Goal: Obtain resource: Obtain resource

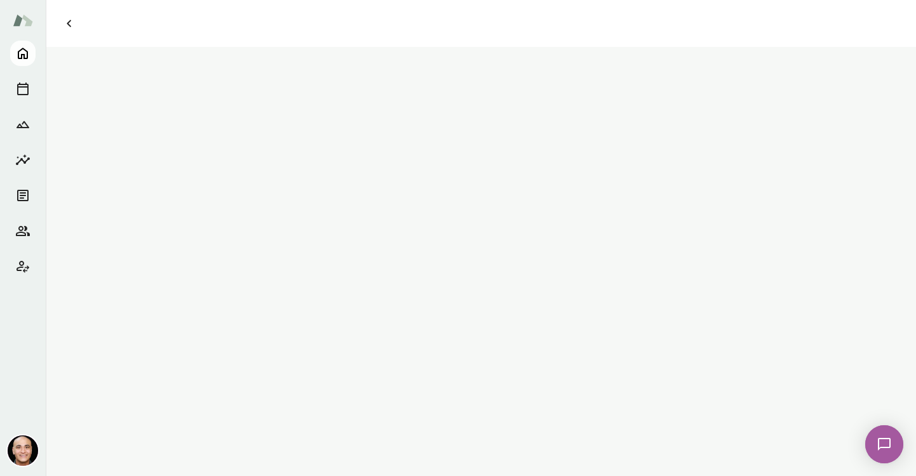
click at [25, 50] on icon "Home" at bounding box center [23, 53] width 10 height 11
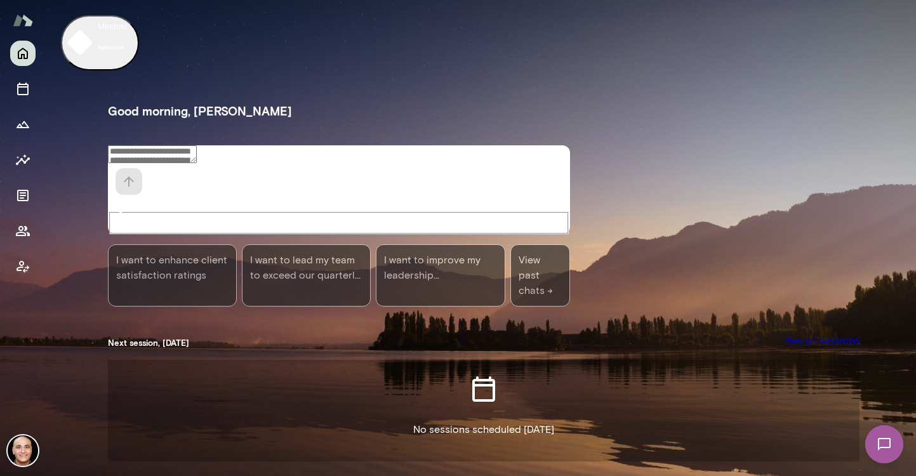
click at [25, 54] on icon "Home" at bounding box center [22, 53] width 15 height 15
click at [34, 203] on div at bounding box center [22, 160] width 25 height 239
click at [27, 195] on icon "Documents" at bounding box center [22, 195] width 15 height 15
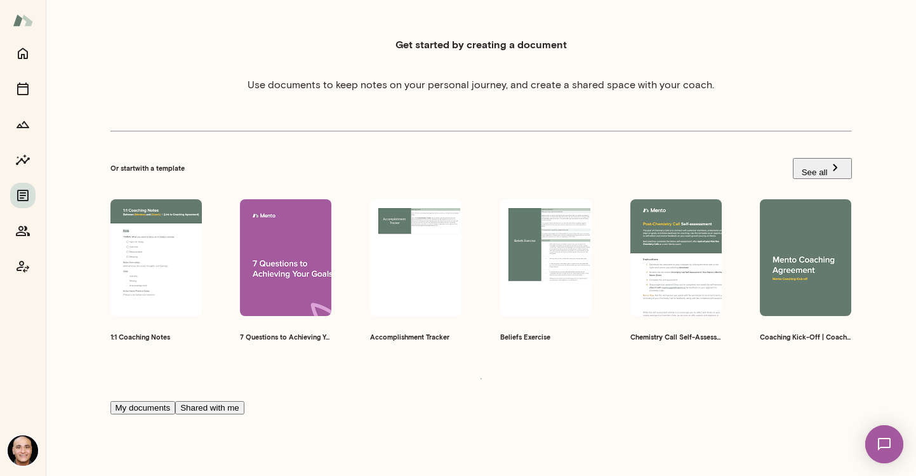
scroll to position [249, 0]
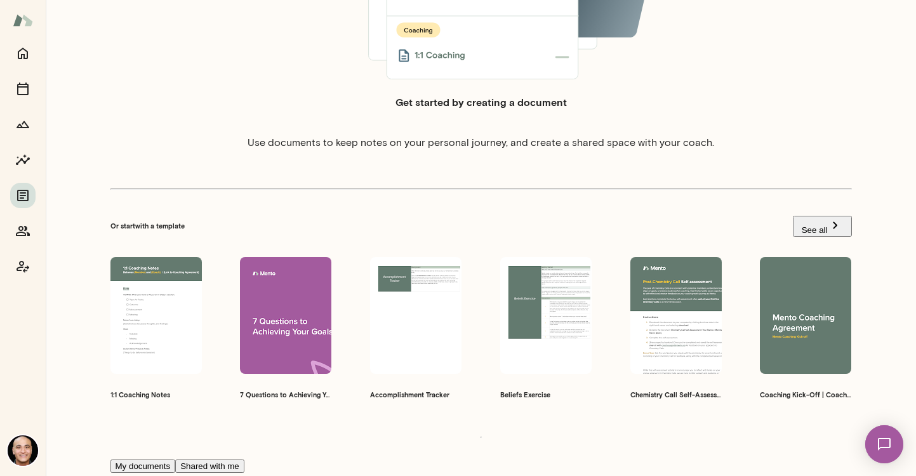
click at [684, 328] on span "Preview" at bounding box center [683, 332] width 27 height 9
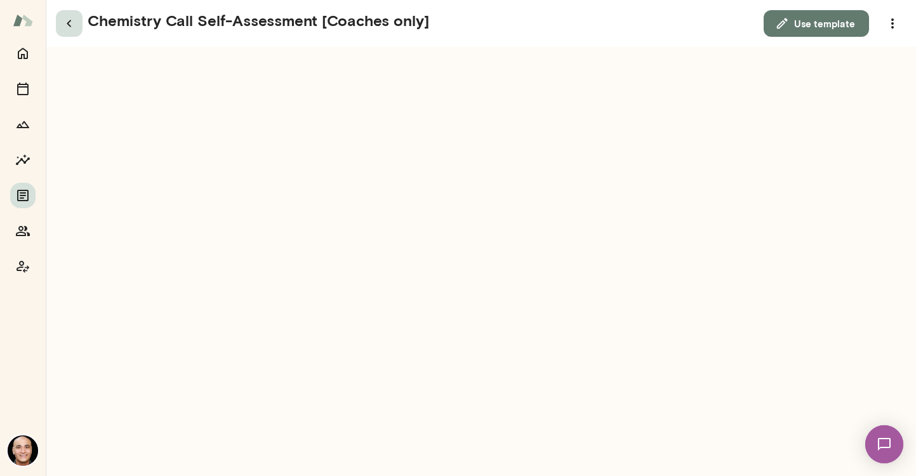
click at [72, 23] on icon "button" at bounding box center [69, 23] width 15 height 15
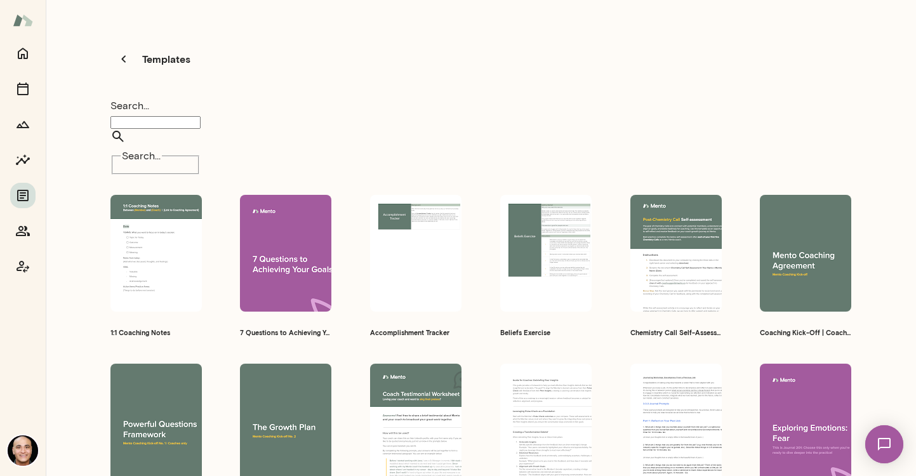
scroll to position [10, 0]
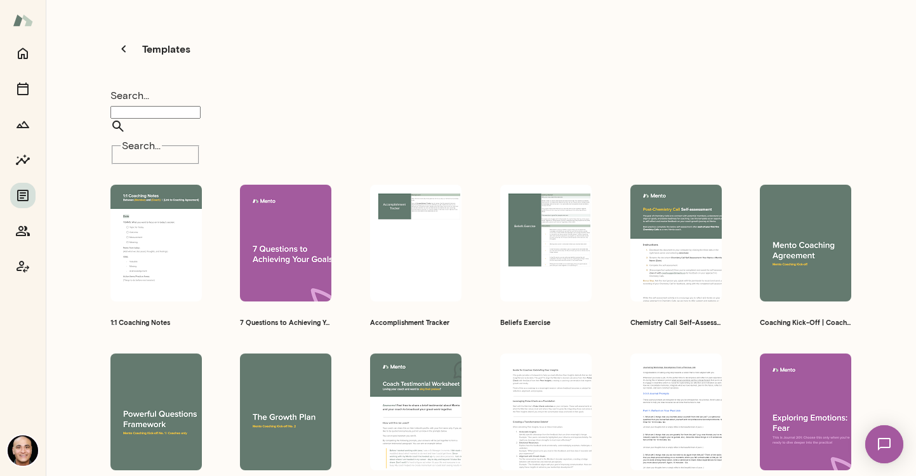
click at [286, 317] on h6 "7 Questions to Achieving Your Goals" at bounding box center [285, 322] width 91 height 10
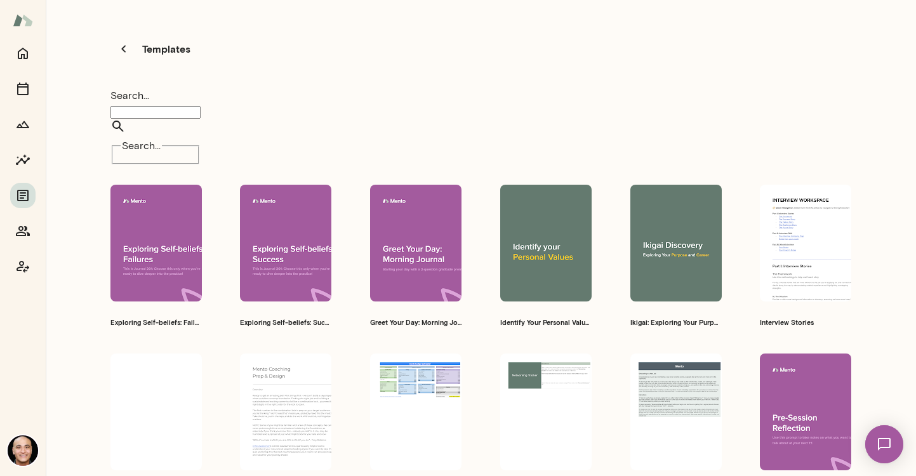
click at [799, 415] on button "Preview" at bounding box center [805, 426] width 81 height 22
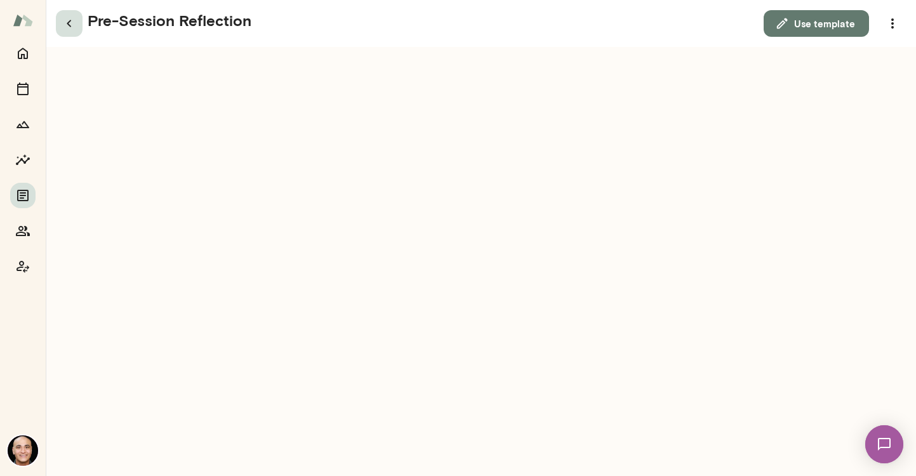
click at [73, 28] on icon "button" at bounding box center [69, 23] width 15 height 15
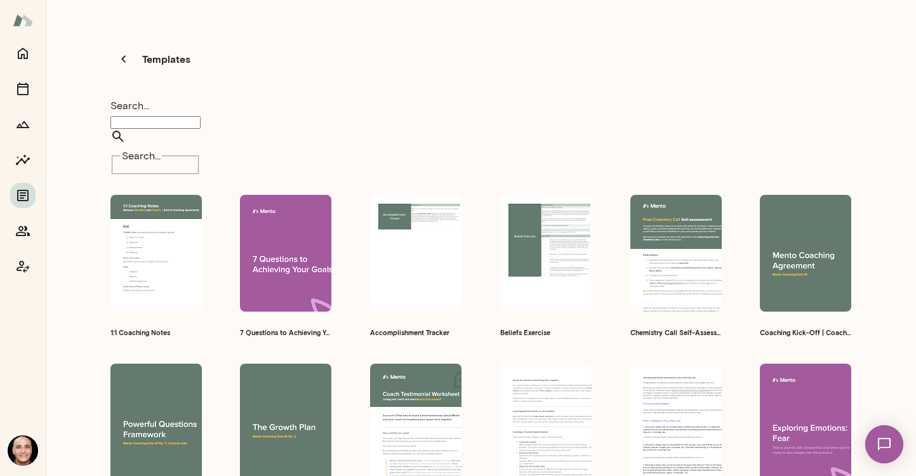
click at [806, 266] on span "Preview" at bounding box center [813, 270] width 27 height 9
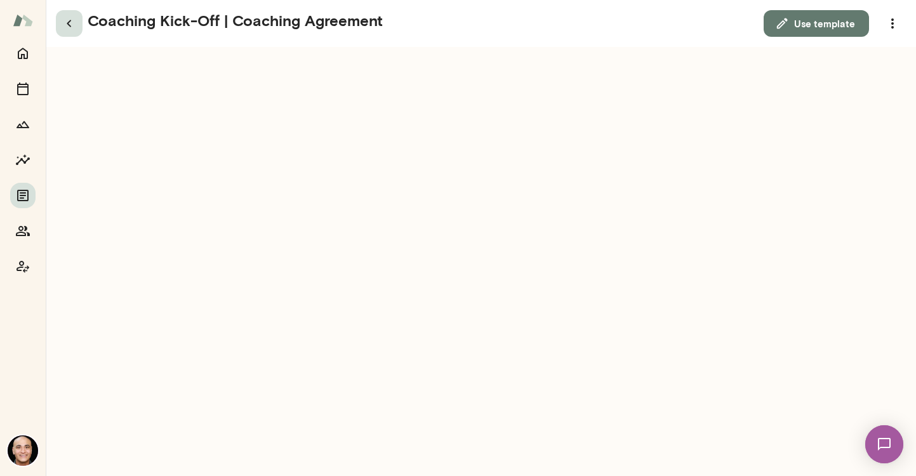
click at [74, 17] on icon "button" at bounding box center [69, 23] width 15 height 15
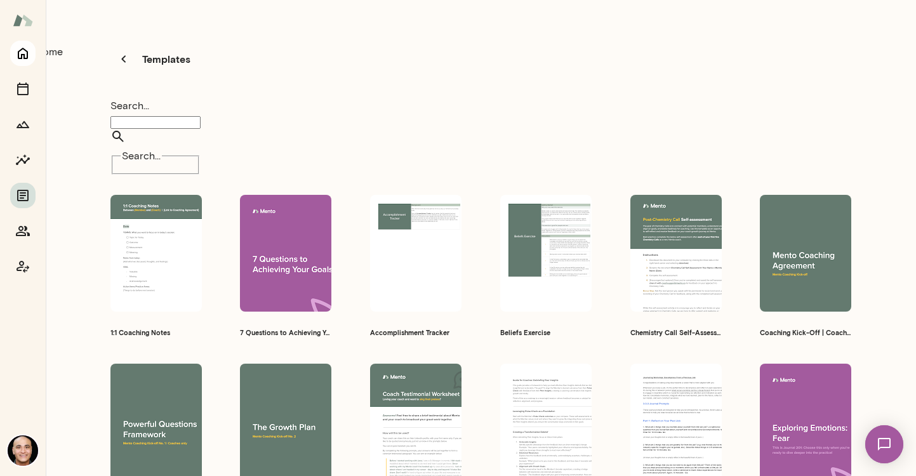
click at [16, 55] on icon "Home" at bounding box center [22, 53] width 15 height 15
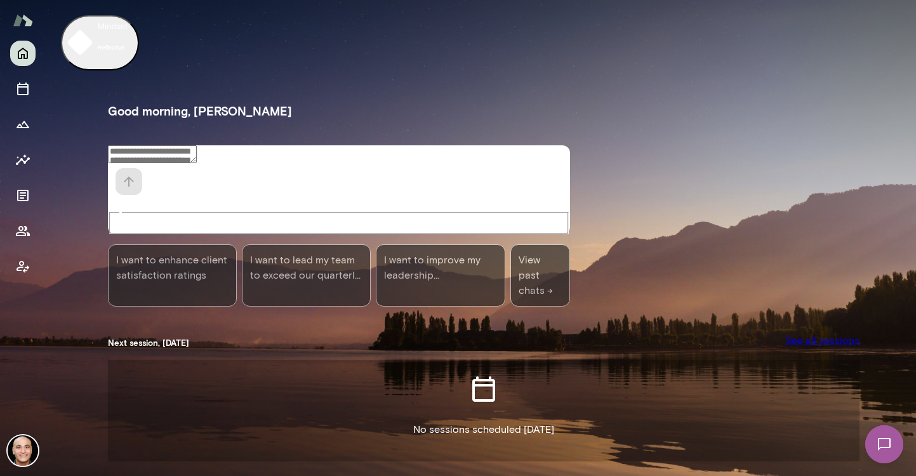
scroll to position [197, 0]
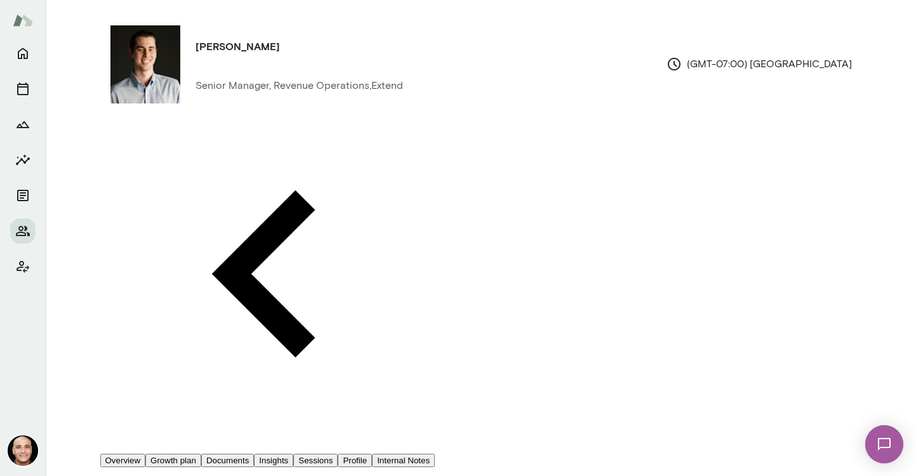
click at [254, 454] on button "Documents" at bounding box center [227, 460] width 53 height 13
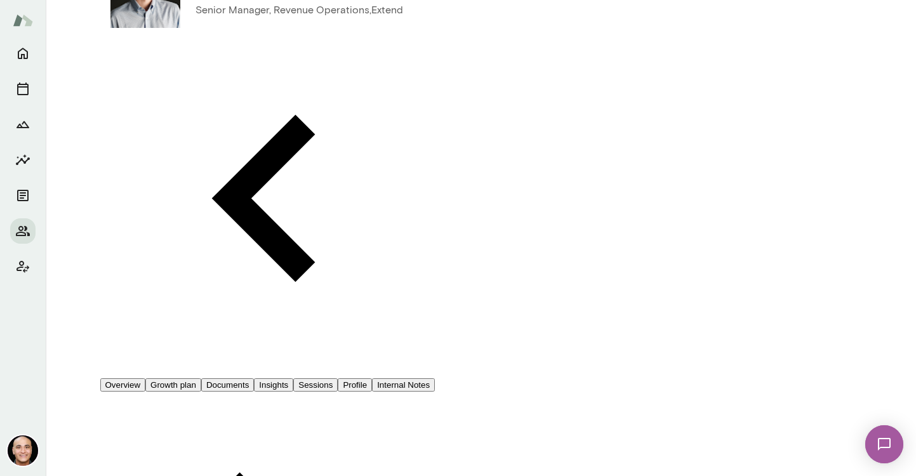
scroll to position [25, 0]
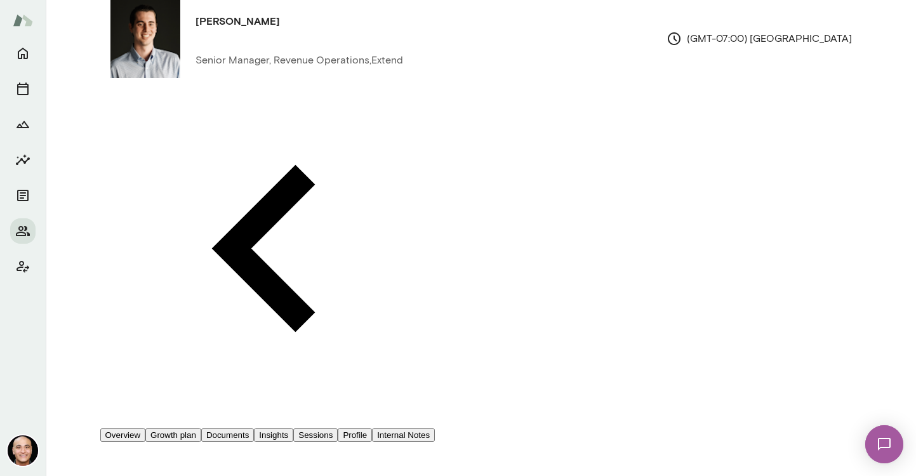
click at [827, 30] on li "Document" at bounding box center [470, 20] width 891 height 20
click at [90, 115] on input "Document name" at bounding box center [45, 108] width 90 height 13
click at [146, 429] on button "Overview" at bounding box center [123, 435] width 46 height 13
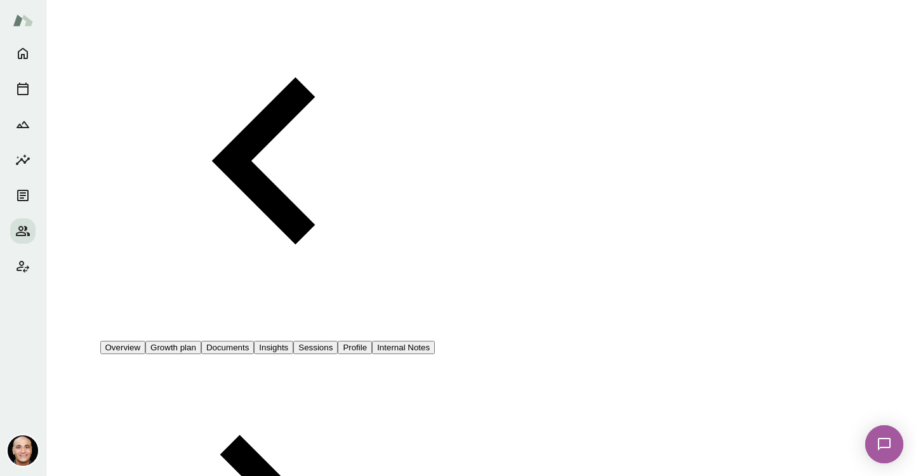
scroll to position [115, 0]
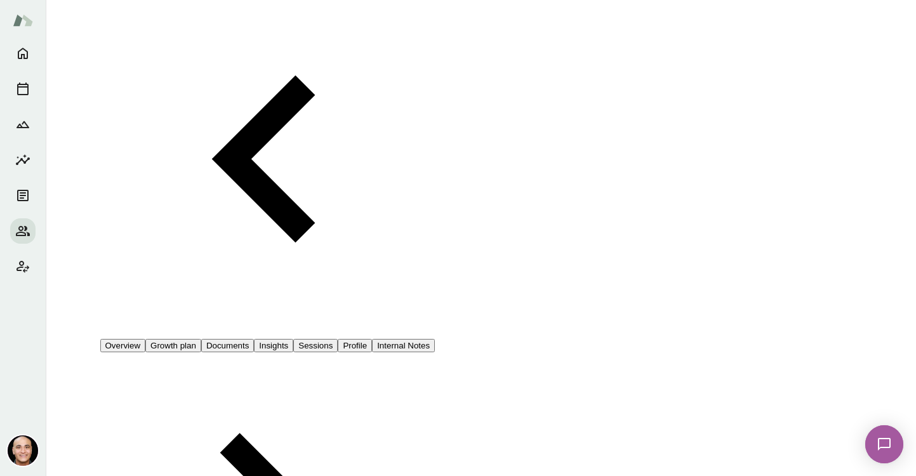
click at [232, 10] on div at bounding box center [458, 10] width 916 height 0
click at [37, 364] on button "Cancel" at bounding box center [18, 356] width 37 height 13
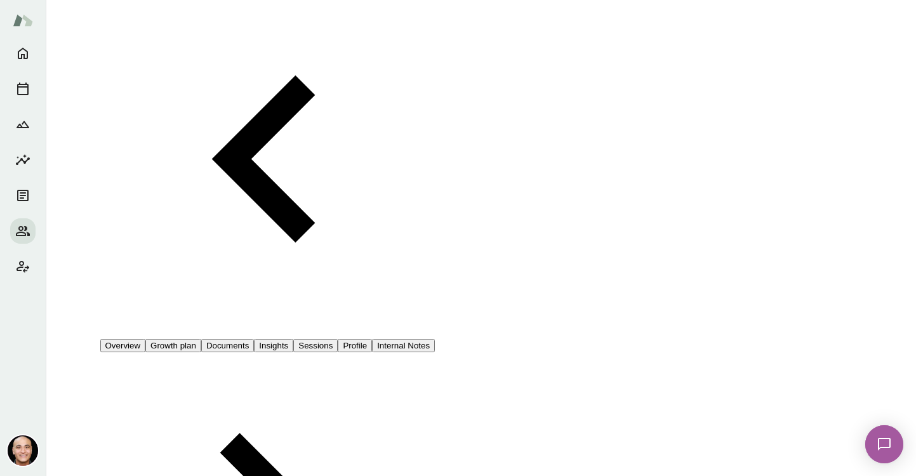
click at [168, 30] on li "Document" at bounding box center [470, 20] width 891 height 20
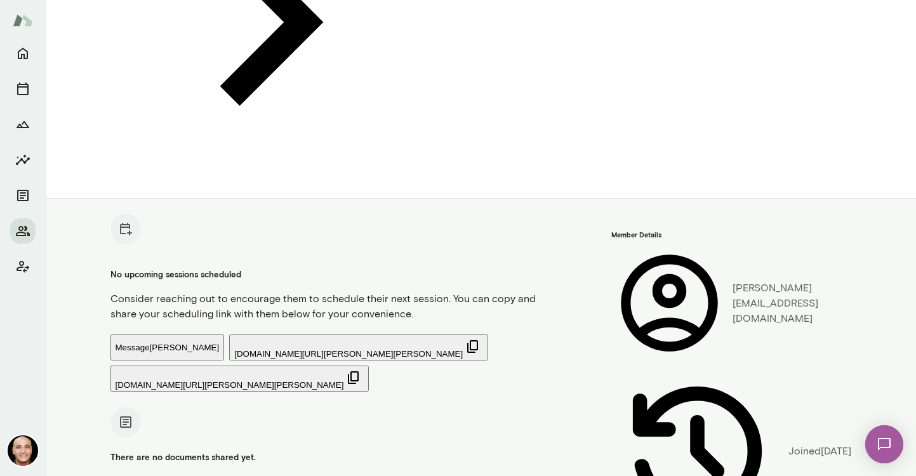
scroll to position [0, 0]
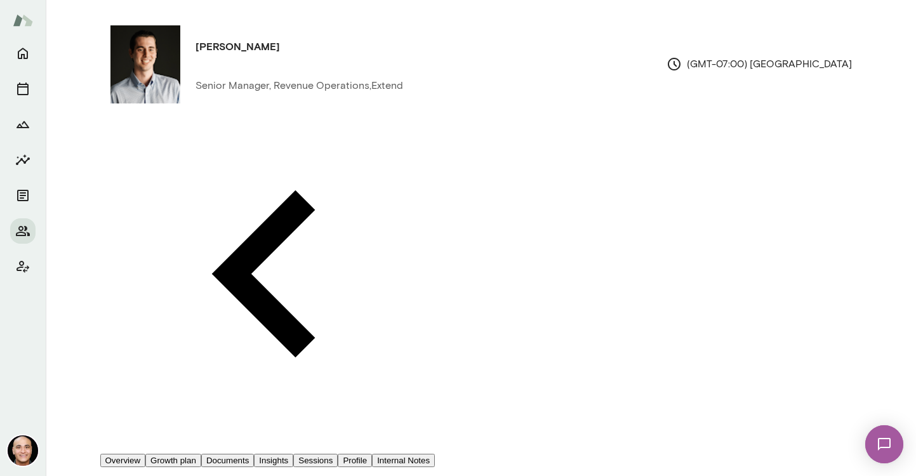
click at [254, 454] on button "Documents" at bounding box center [227, 460] width 53 height 13
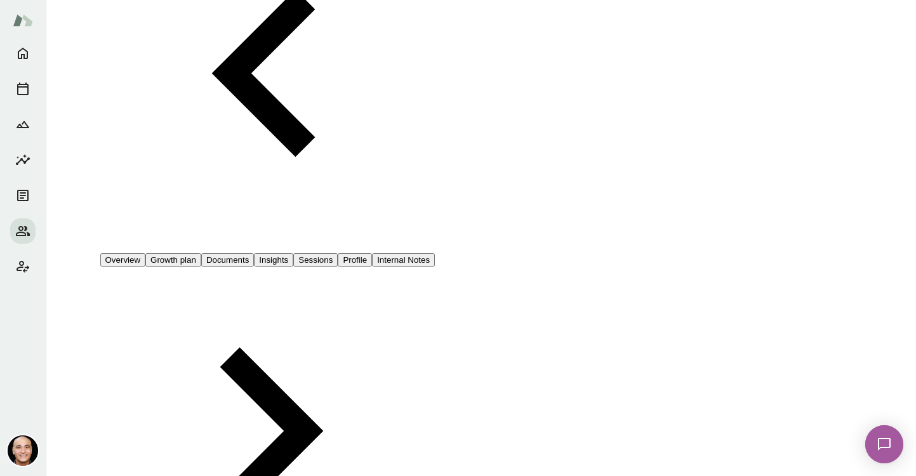
scroll to position [335, 0]
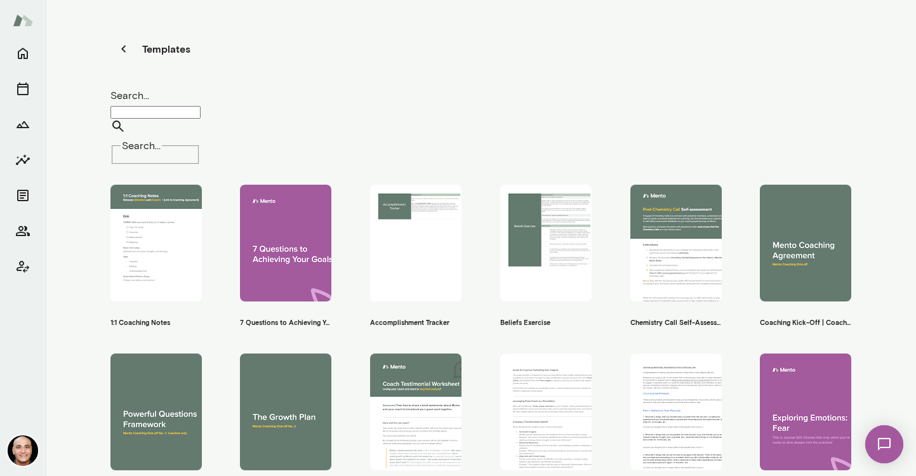
click at [794, 246] on button "Preview" at bounding box center [805, 257] width 81 height 22
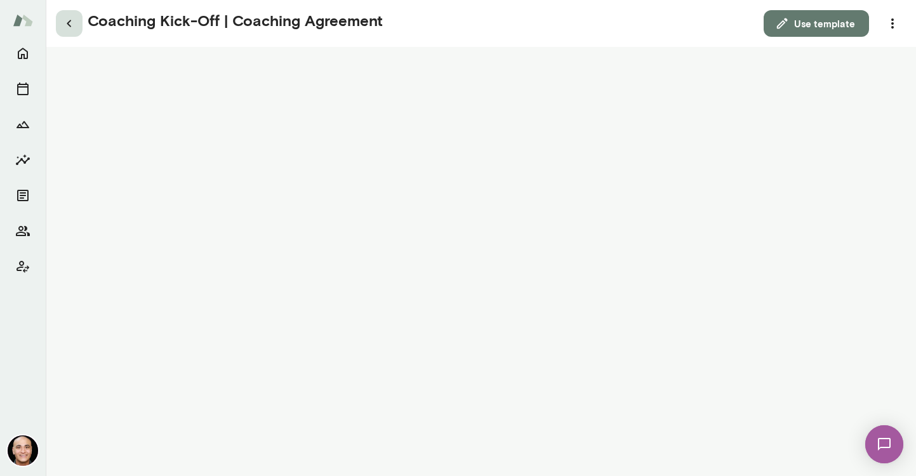
click at [79, 24] on button "button" at bounding box center [69, 23] width 27 height 27
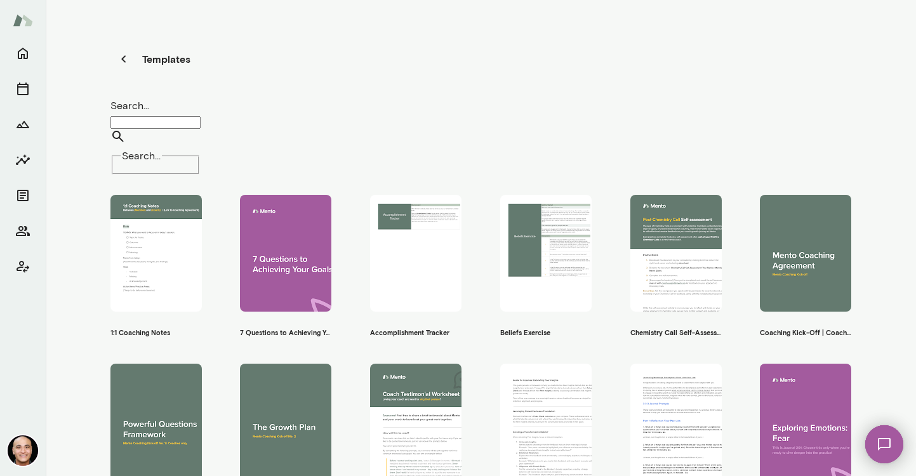
click at [158, 435] on span "Preview" at bounding box center [163, 439] width 27 height 9
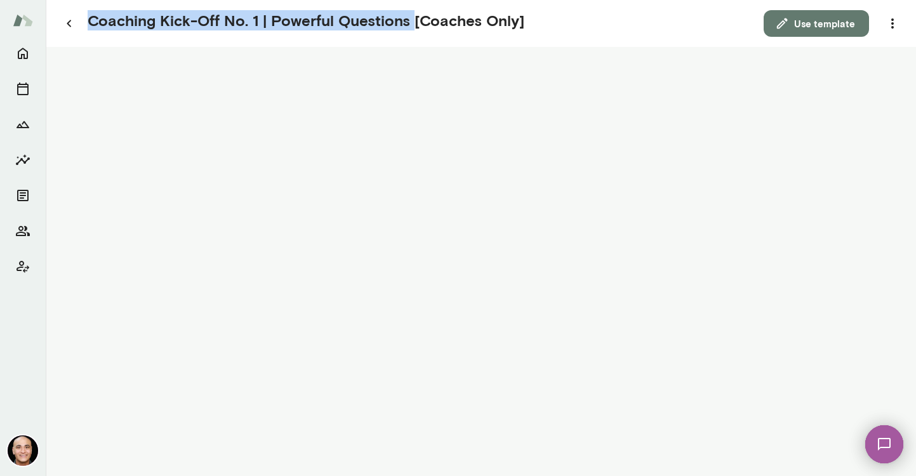
drag, startPoint x: 90, startPoint y: 22, endPoint x: 408, endPoint y: 23, distance: 318.1
click at [408, 23] on h5 "Coaching Kick-Off No. 1 | Powerful Questions [Coaches Only]" at bounding box center [306, 23] width 437 height 27
copy h5 "Coaching Kick-Off No. 1 | Powerful Questions"
